Goal: Task Accomplishment & Management: Complete application form

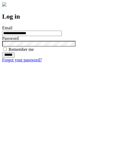
type input "**********"
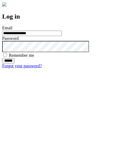
click at [15, 64] on input "******" at bounding box center [8, 60] width 12 height 5
